Goal: Use online tool/utility: Utilize a website feature to perform a specific function

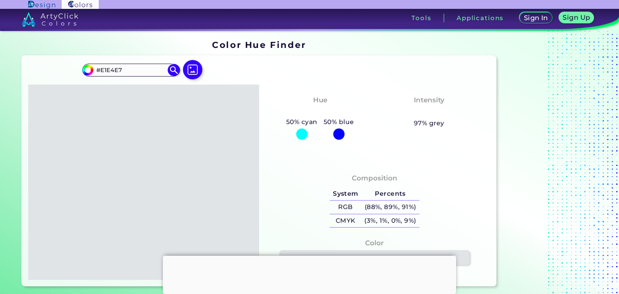
click at [154, 150] on div at bounding box center [143, 183] width 231 height 196
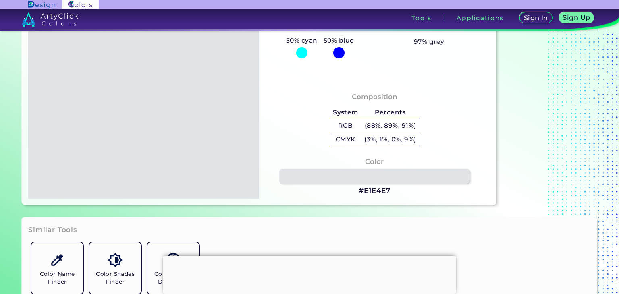
scroll to position [82, 0]
click at [376, 191] on h3 "#E1E4E7" at bounding box center [374, 191] width 31 height 10
click at [381, 179] on link at bounding box center [375, 176] width 192 height 15
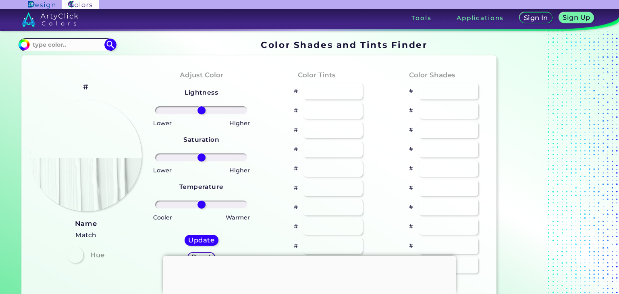
type input "#e1e4e7"
